Goal: Find specific page/section: Find specific page/section

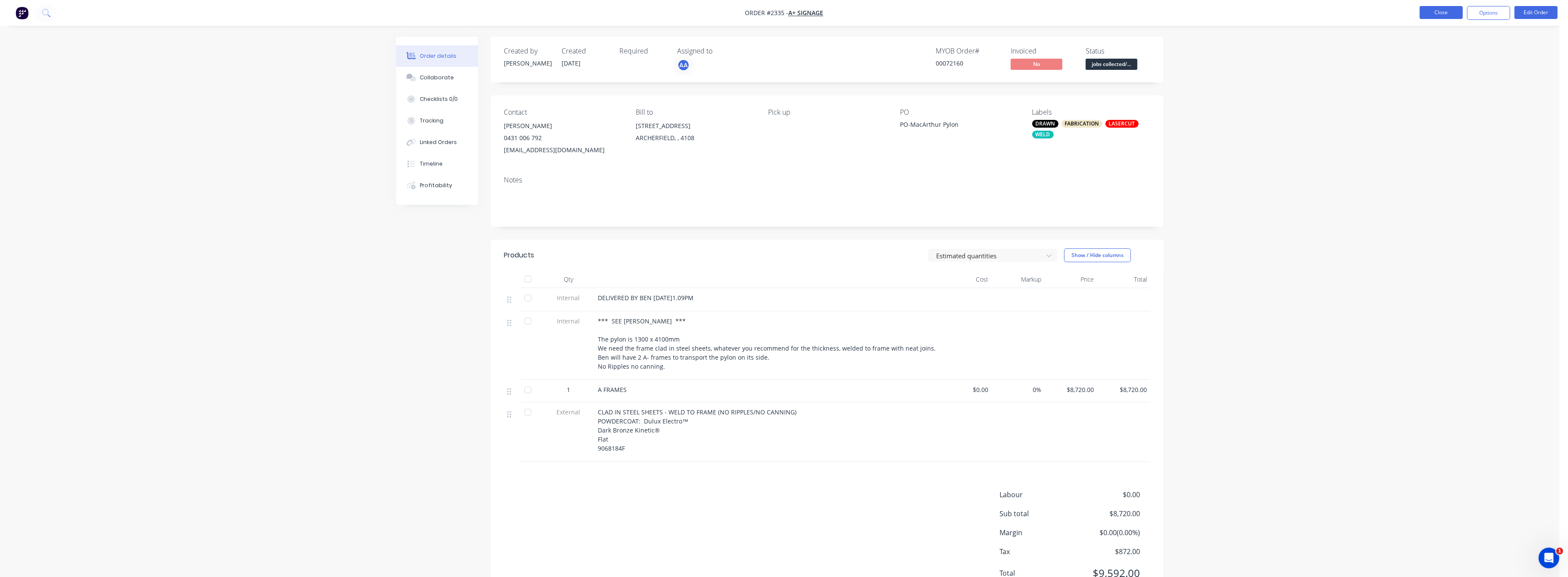
click at [1447, 12] on button "Close" at bounding box center [1441, 12] width 43 height 13
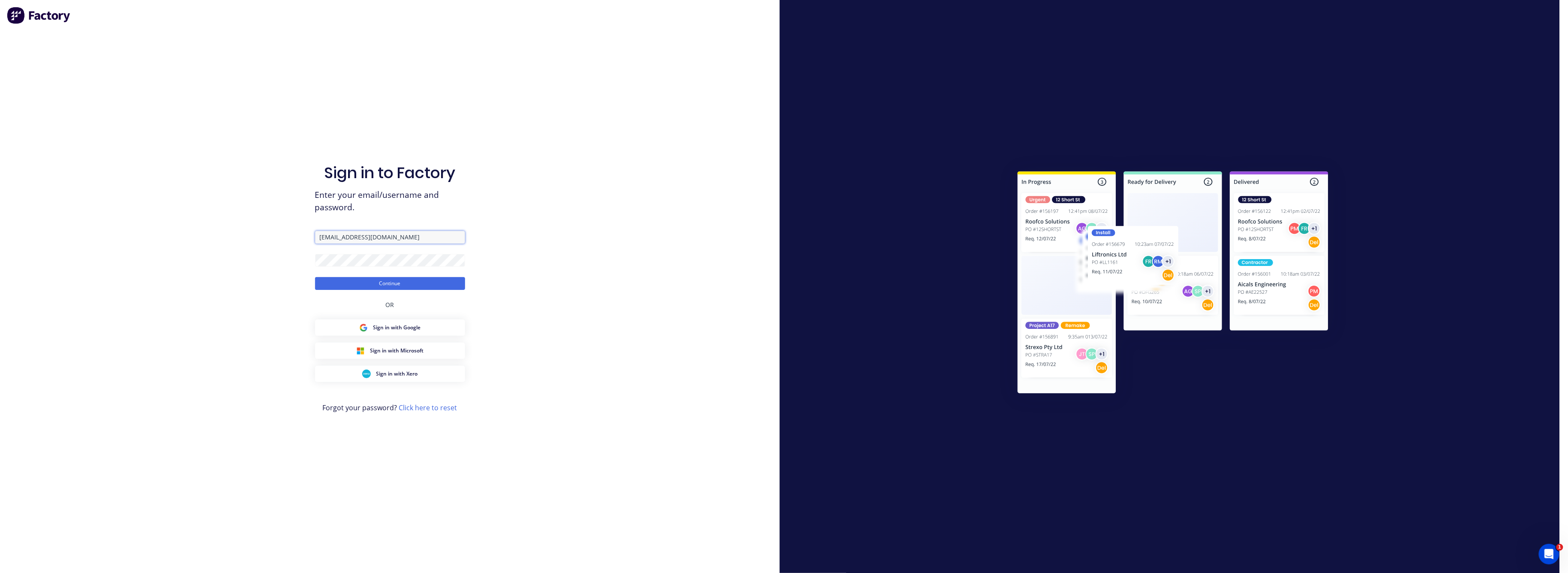
click at [387, 237] on input "[EMAIL_ADDRESS][DOMAIN_NAME]" at bounding box center [390, 237] width 150 height 13
type input "[EMAIL_ADDRESS][DOMAIN_NAME]"
click at [380, 285] on button "Continue" at bounding box center [390, 283] width 150 height 13
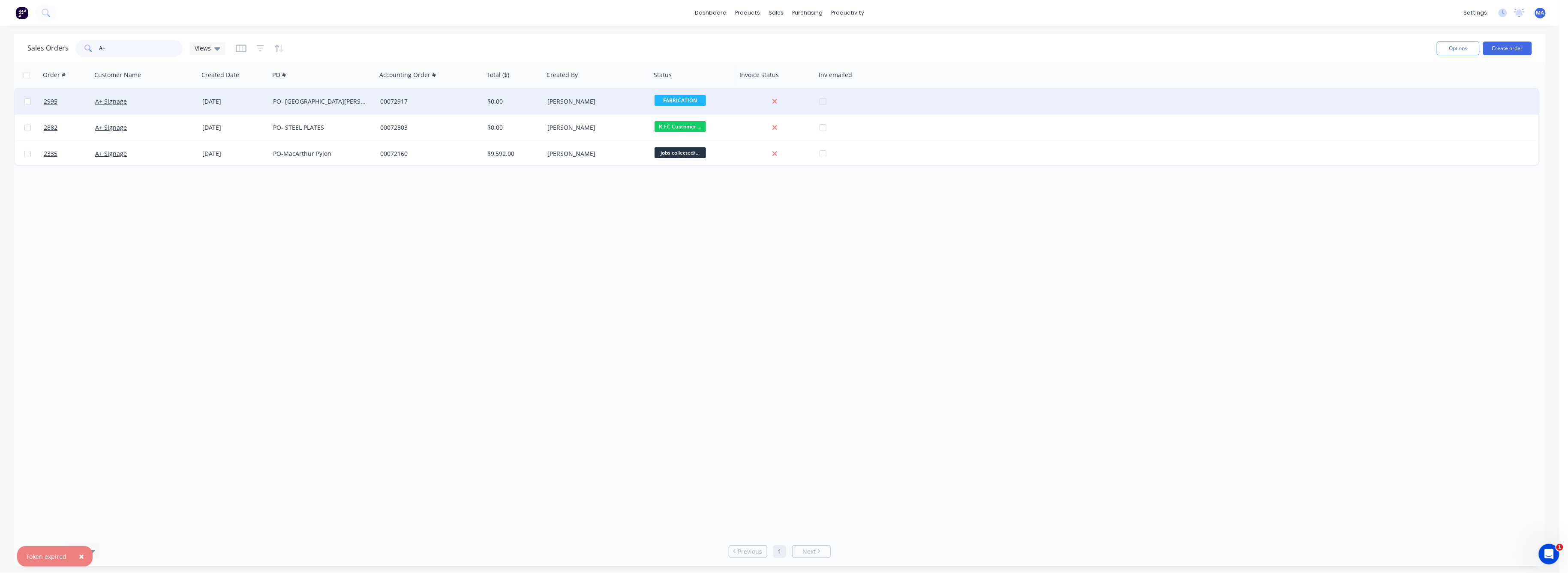
drag, startPoint x: 106, startPoint y: 49, endPoint x: 109, endPoint y: 92, distance: 43.1
click at [98, 50] on div "A+" at bounding box center [129, 48] width 107 height 17
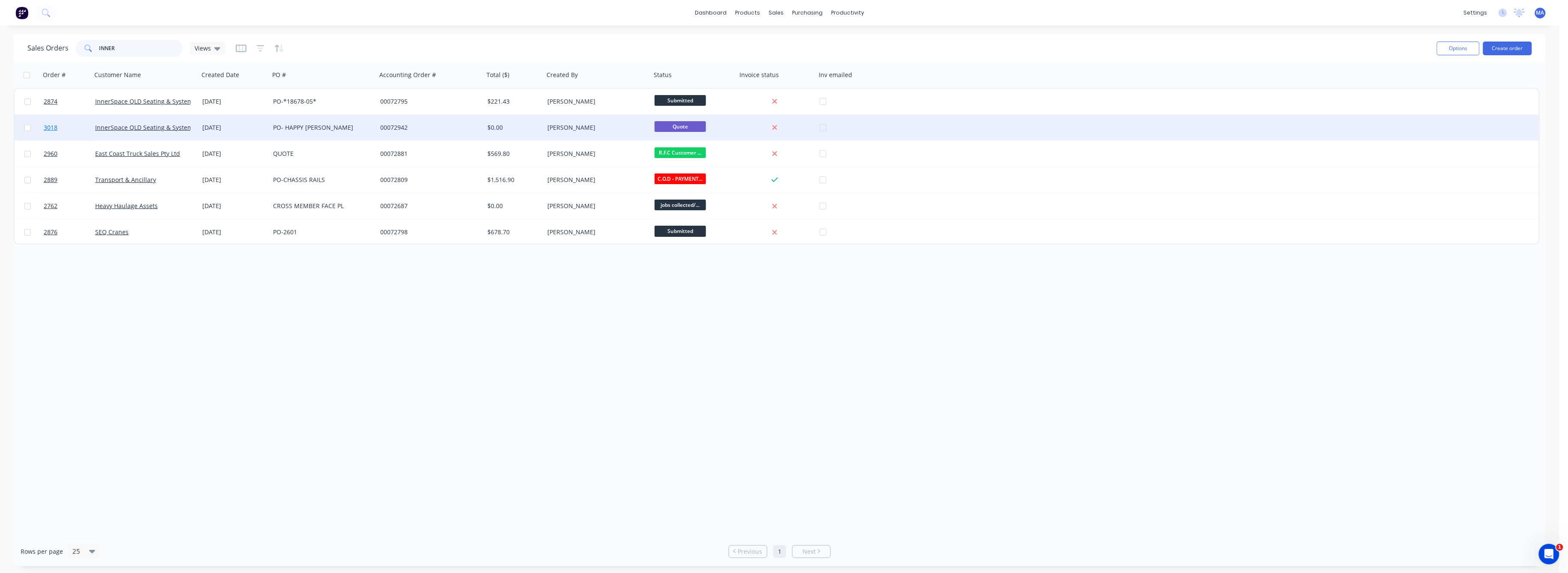
type input "INNER"
click at [46, 126] on span "3018" at bounding box center [51, 128] width 14 height 9
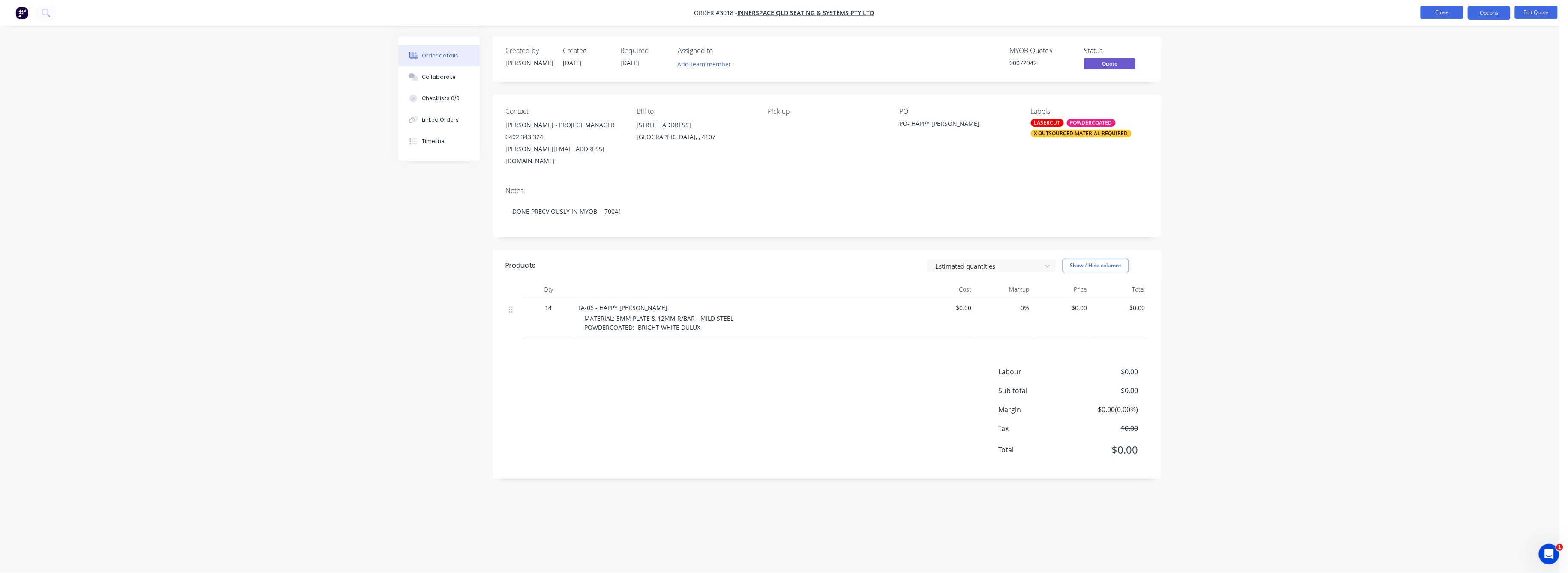
click at [1431, 10] on button "Close" at bounding box center [1442, 12] width 43 height 13
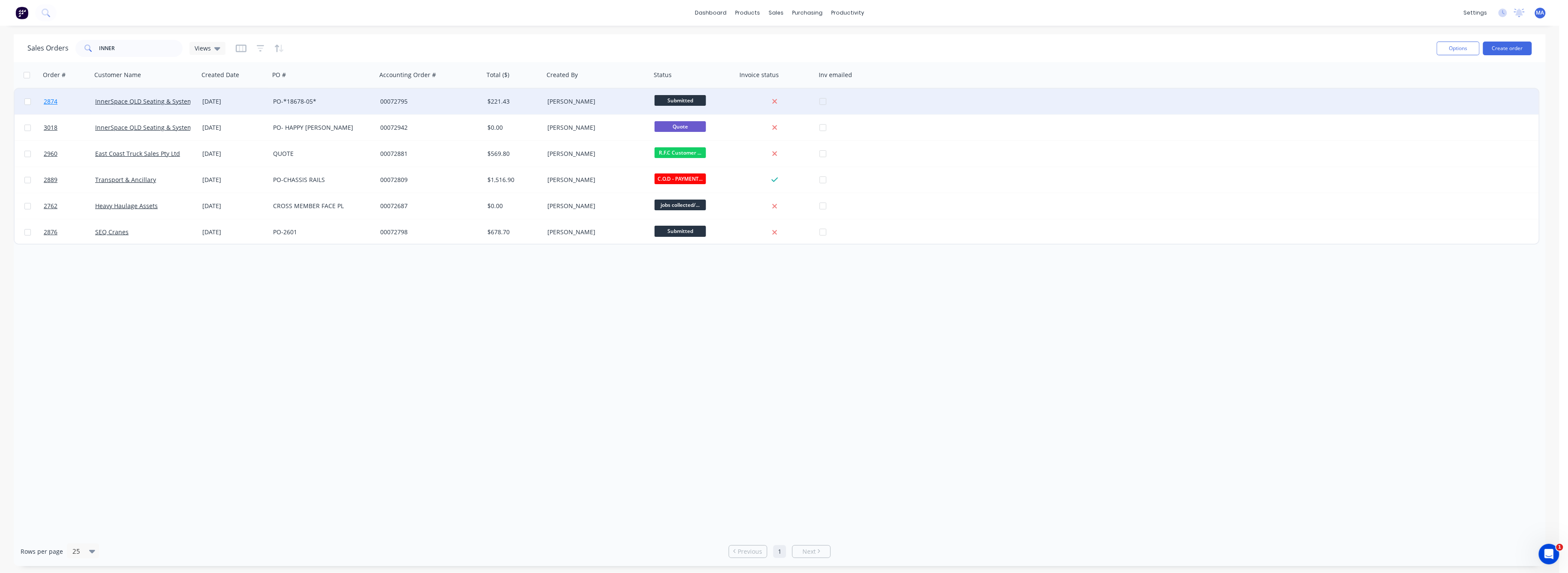
click at [47, 100] on span "2874" at bounding box center [51, 102] width 14 height 9
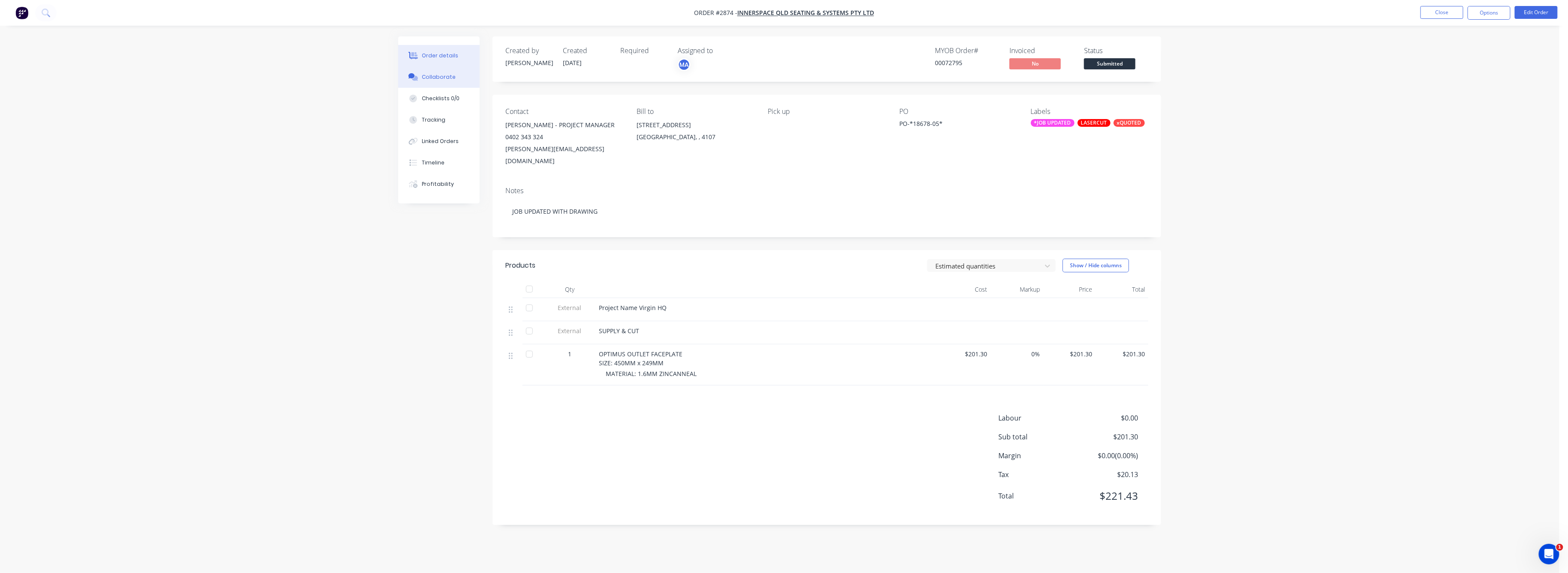
click at [436, 76] on div "Collaborate" at bounding box center [439, 77] width 34 height 8
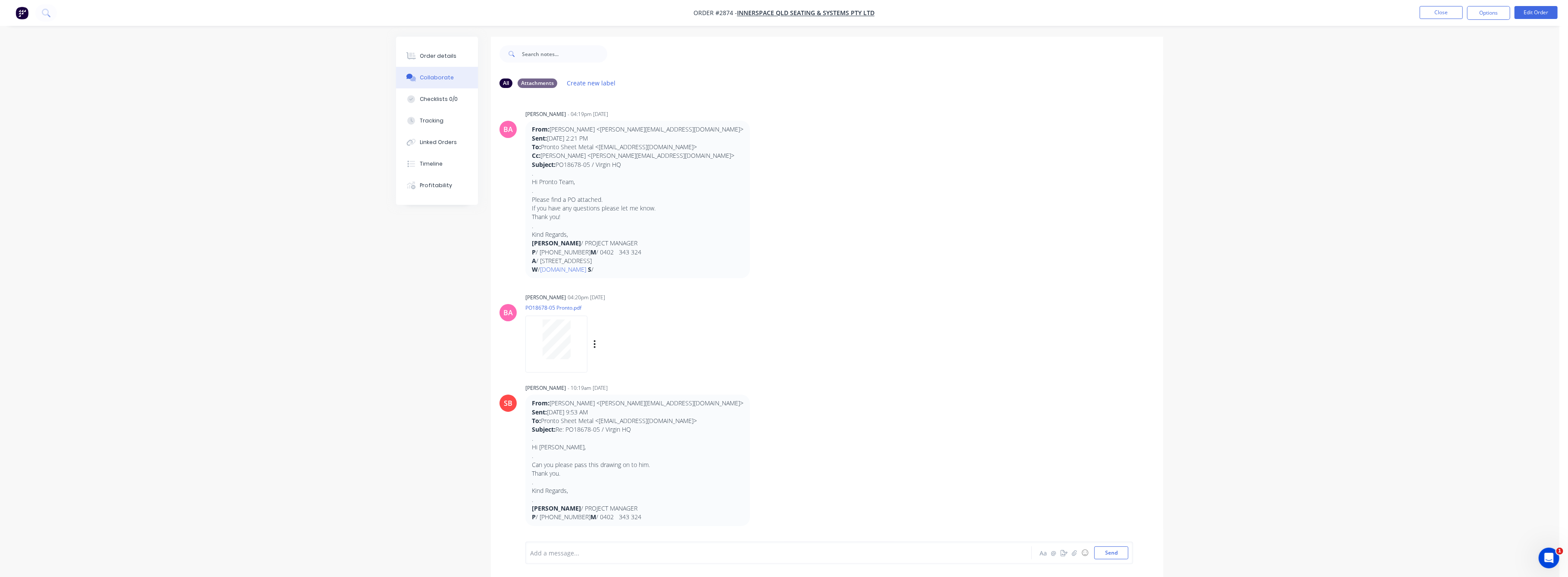
click at [570, 331] on div at bounding box center [556, 339] width 54 height 40
